Goal: Information Seeking & Learning: Check status

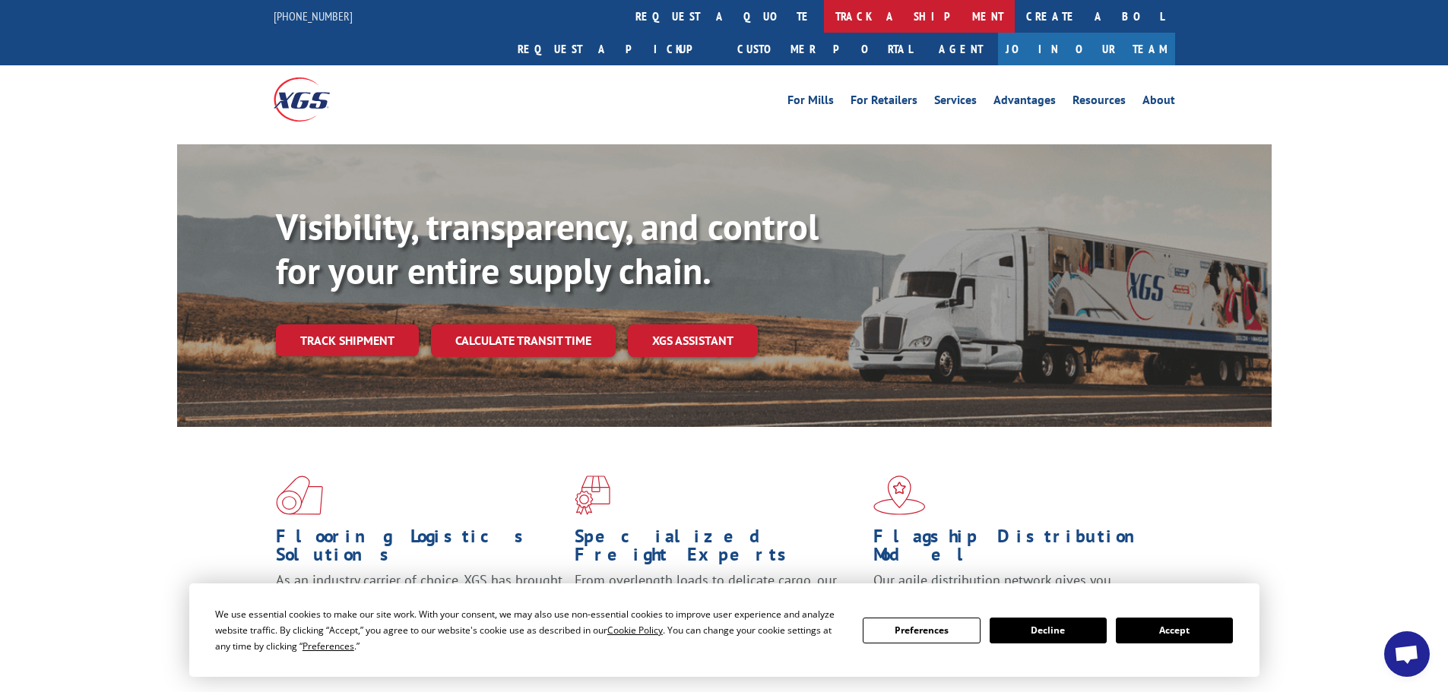
click at [824, 19] on link "track a shipment" at bounding box center [919, 16] width 191 height 33
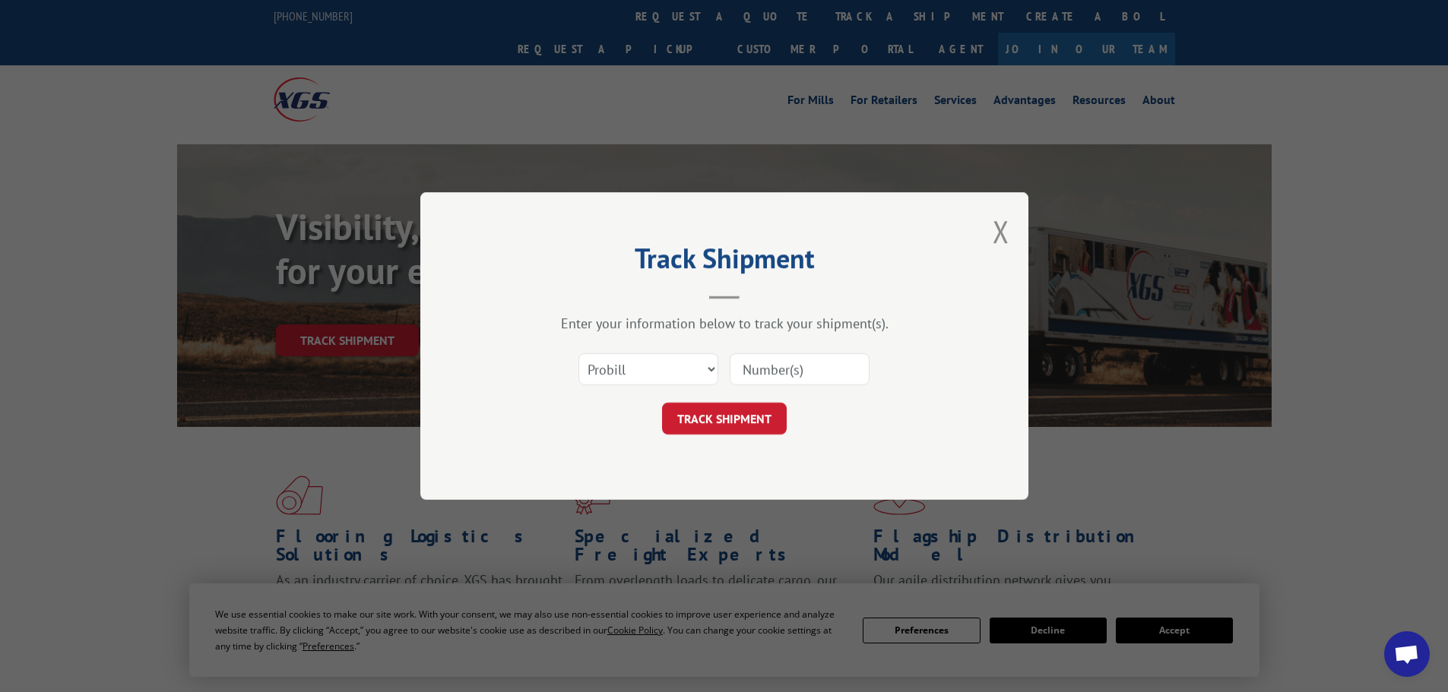
click at [759, 363] on input at bounding box center [799, 369] width 140 height 32
paste input "00502042"
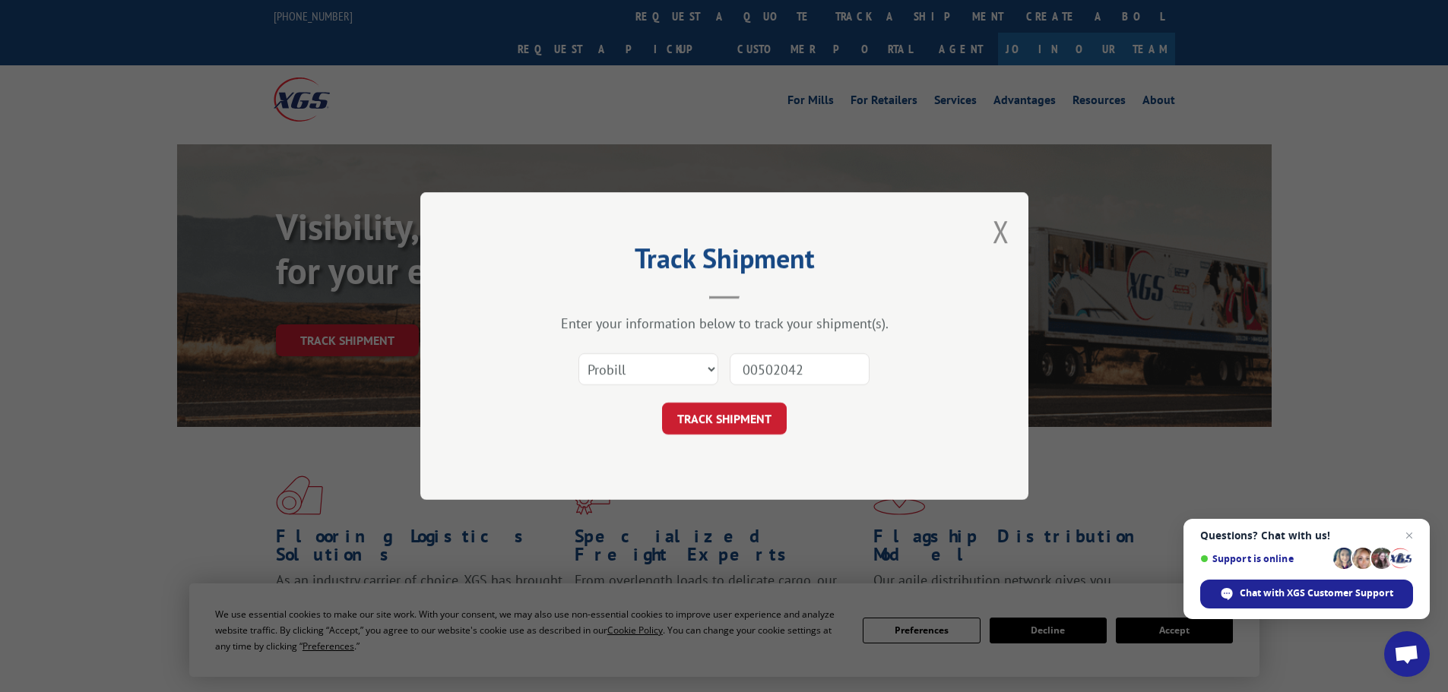
paste input "17577783"
drag, startPoint x: 807, startPoint y: 365, endPoint x: 751, endPoint y: 375, distance: 57.2
click at [742, 387] on div "017577783" at bounding box center [799, 369] width 140 height 35
paste input
type input "17577783"
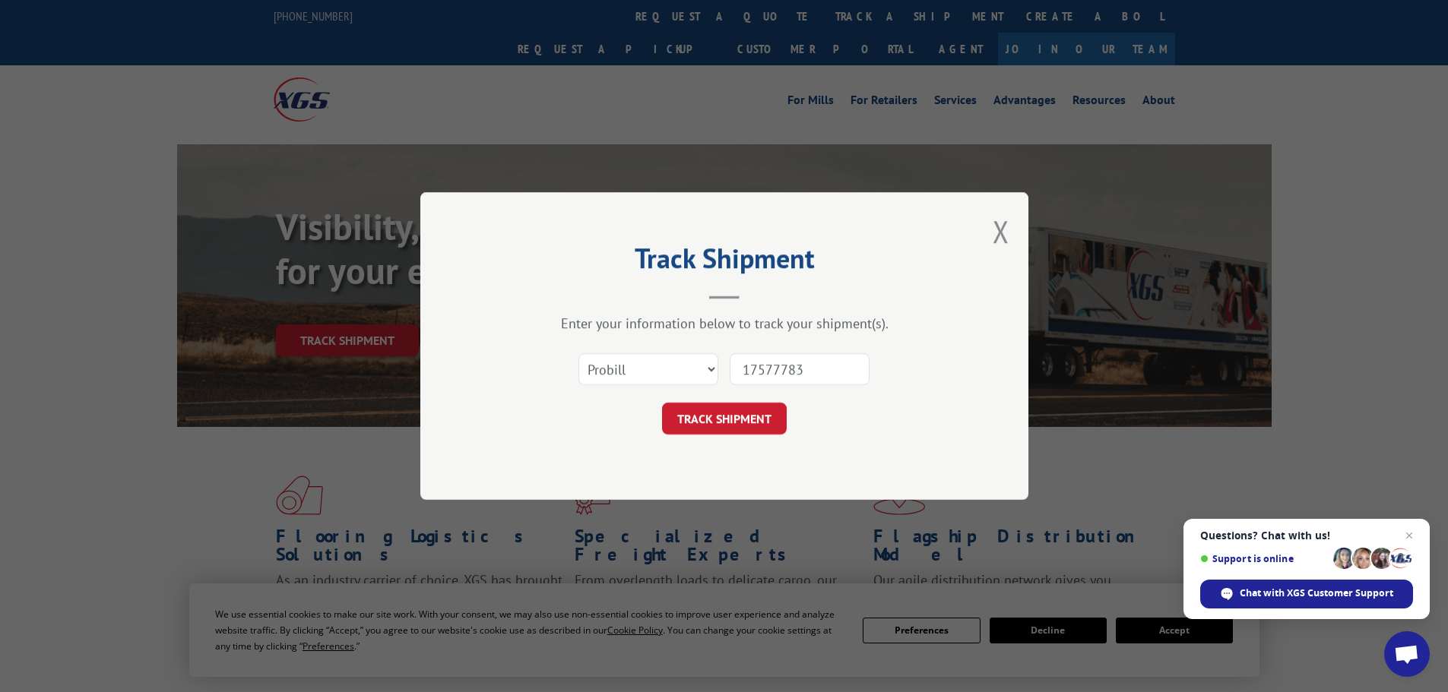
click button "TRACK SHIPMENT" at bounding box center [724, 419] width 125 height 32
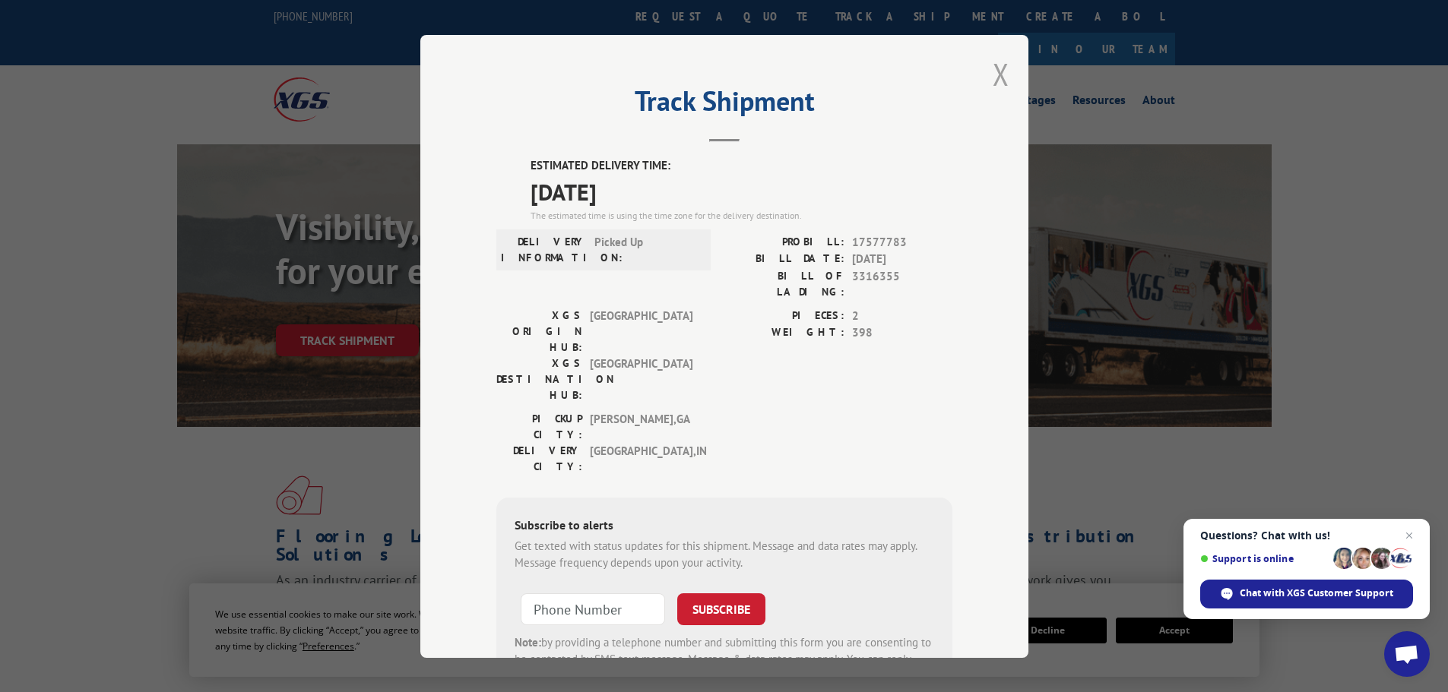
click at [995, 78] on button "Close modal" at bounding box center [1000, 74] width 17 height 40
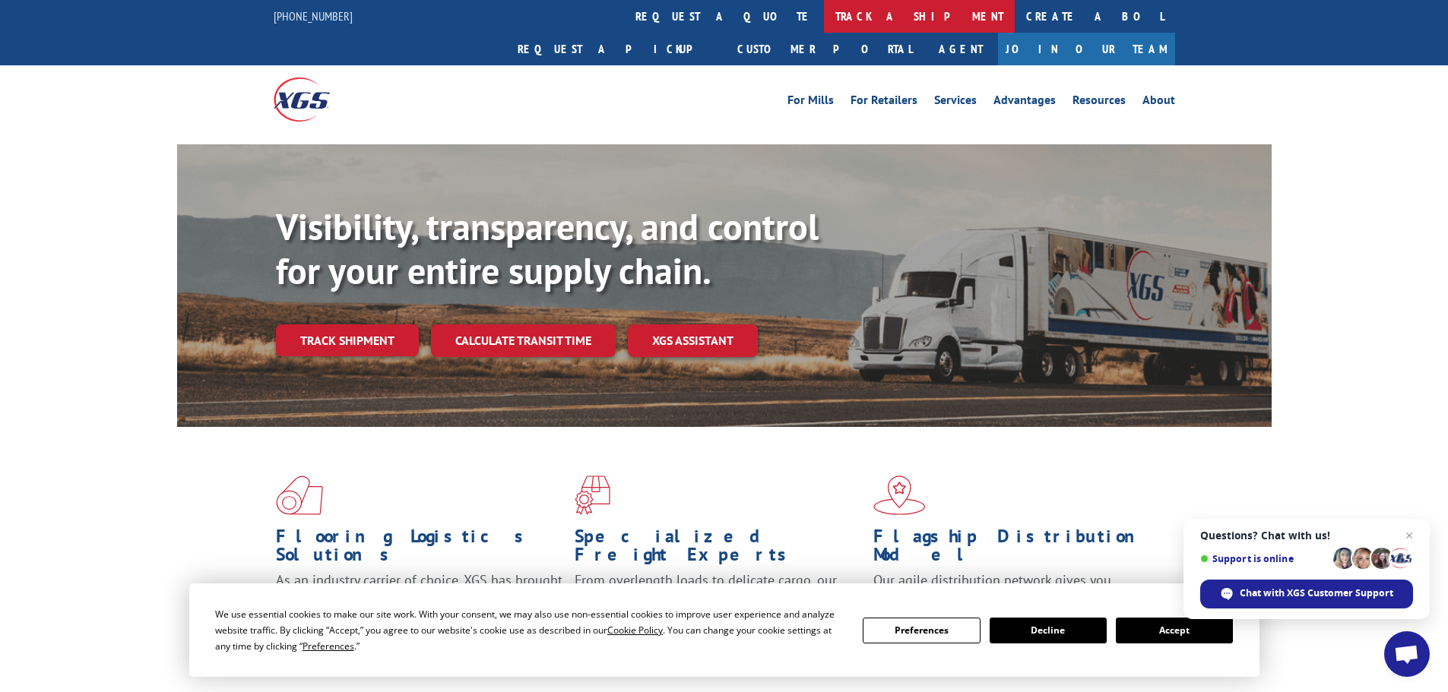
click at [824, 11] on link "track a shipment" at bounding box center [919, 16] width 191 height 33
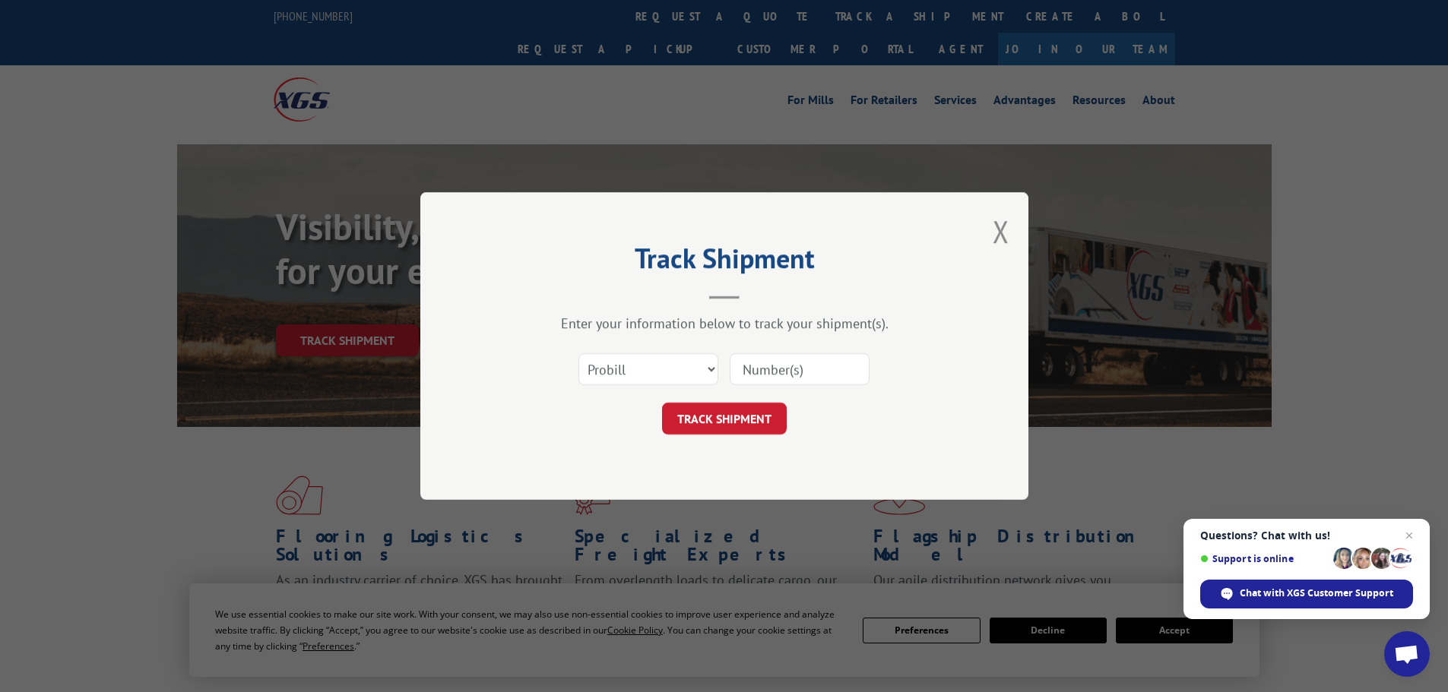
click at [761, 360] on input at bounding box center [799, 369] width 140 height 32
paste input "17001713"
type input "17001713"
click button "TRACK SHIPMENT" at bounding box center [724, 419] width 125 height 32
